Goal: Find specific page/section: Find specific page/section

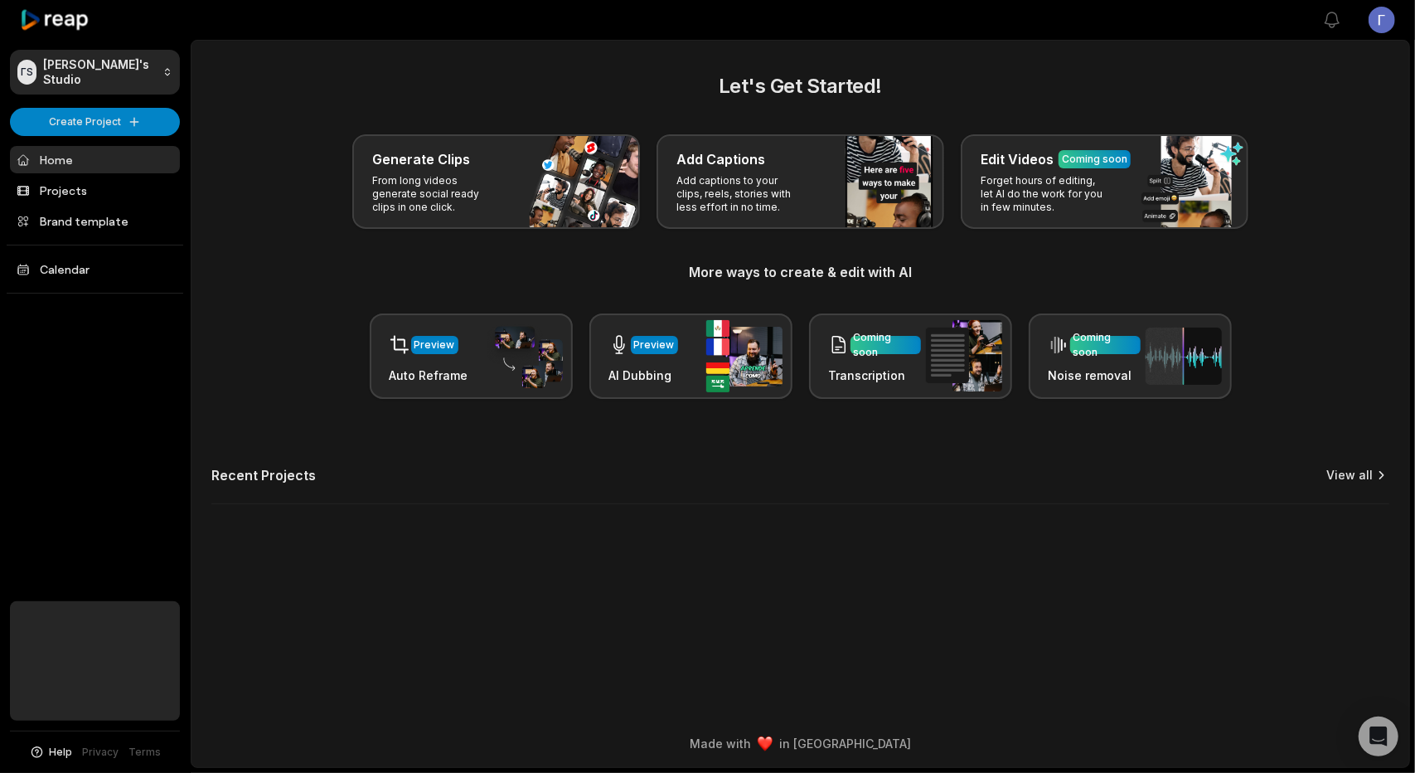
click at [1355, 480] on link "View all" at bounding box center [1349, 475] width 46 height 17
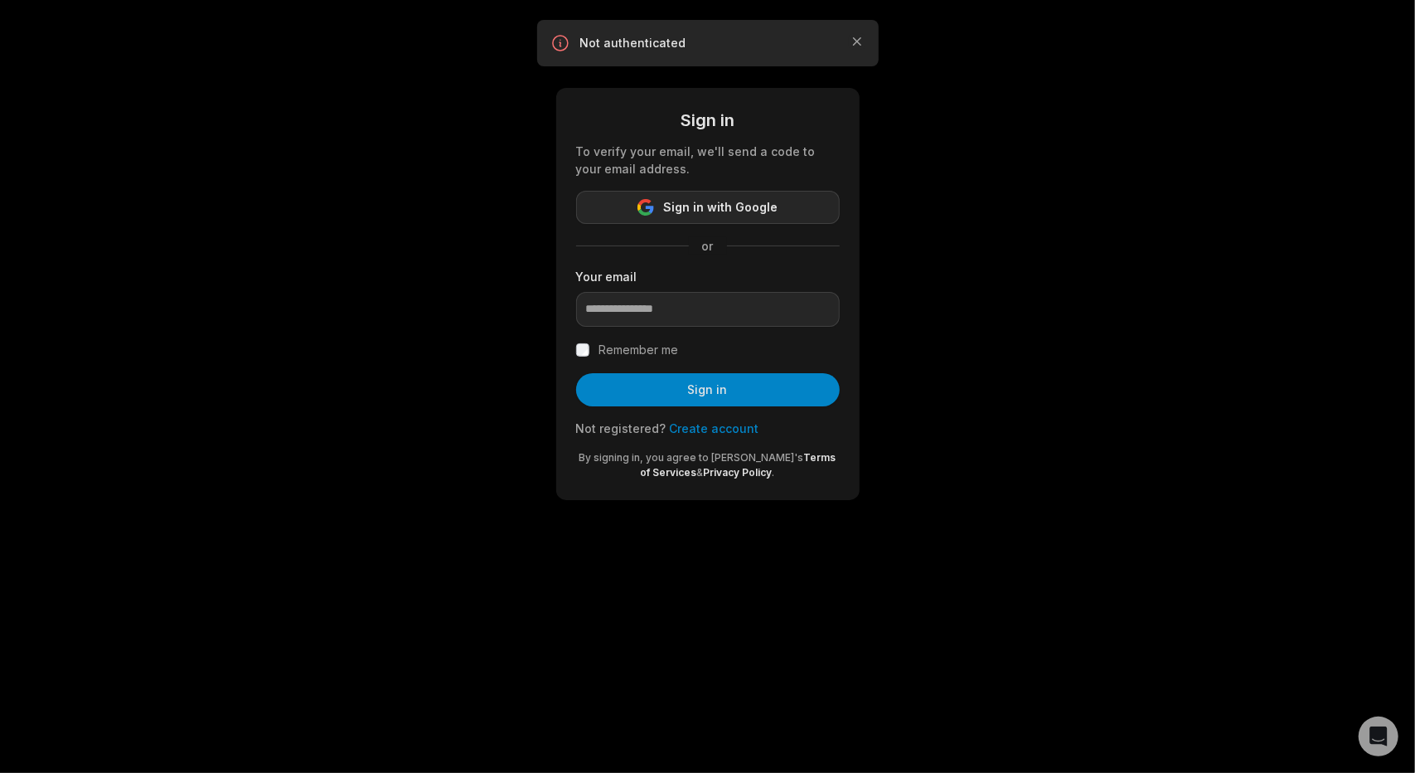
click at [701, 213] on span "Sign in with Google" at bounding box center [721, 207] width 114 height 20
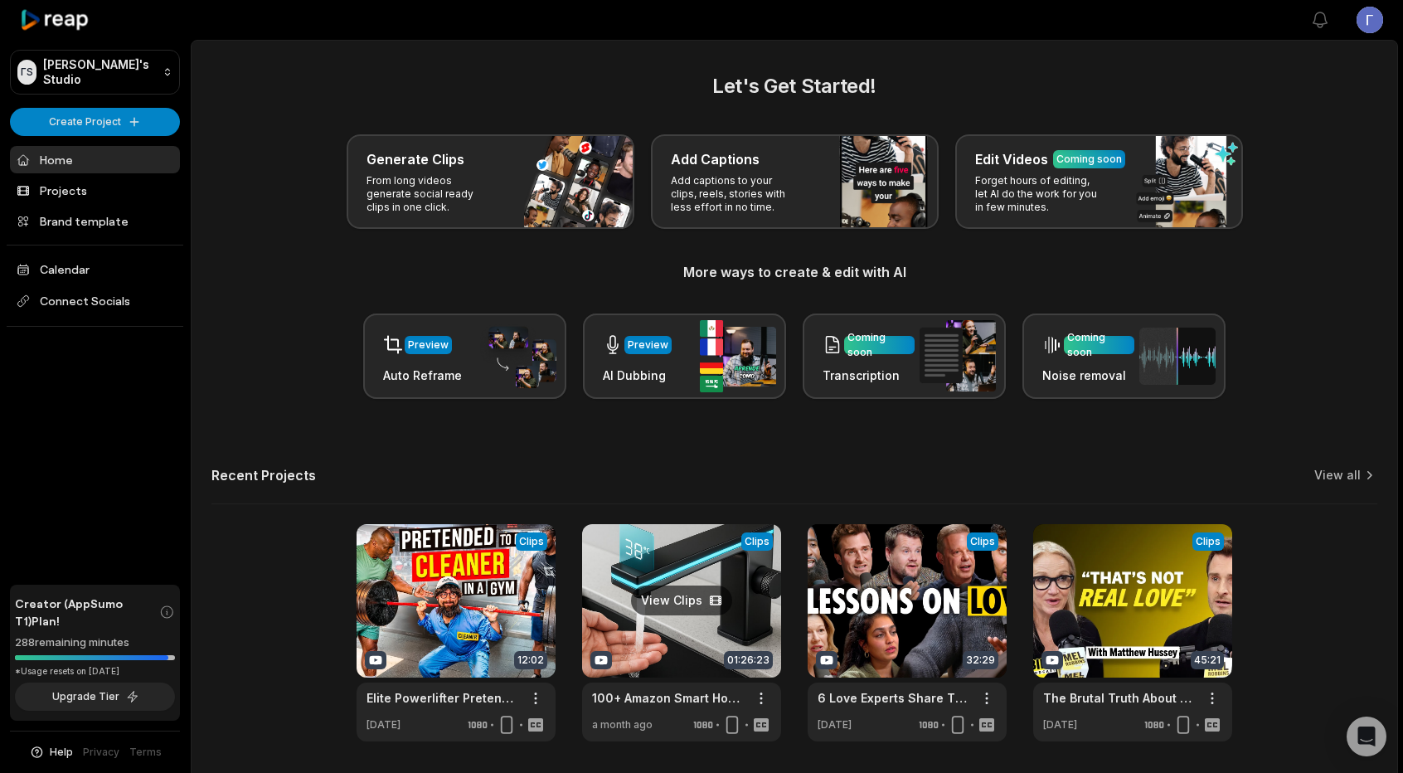
click at [738, 609] on link at bounding box center [681, 632] width 199 height 217
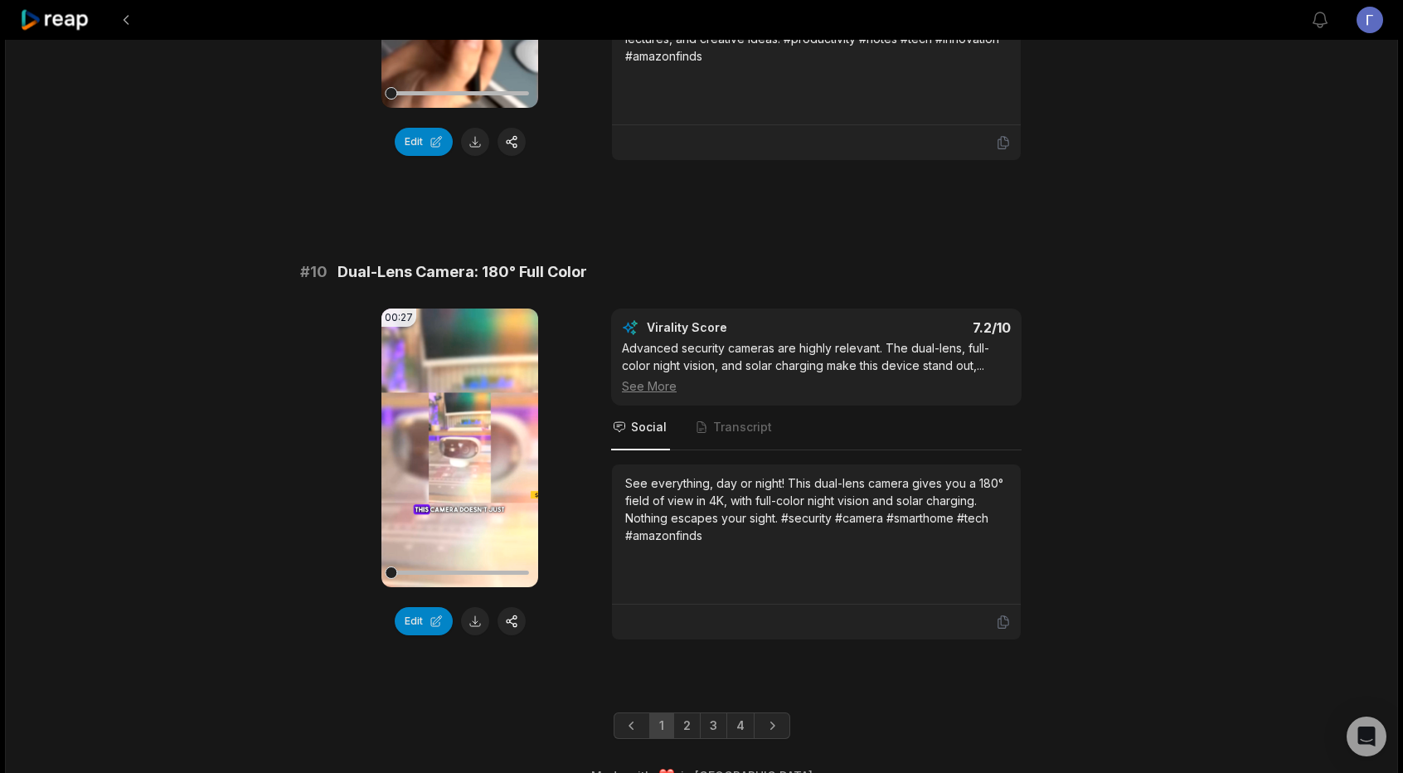
scroll to position [4275, 0]
click at [689, 711] on link "2" at bounding box center [686, 724] width 27 height 27
